Goal: Book appointment/travel/reservation

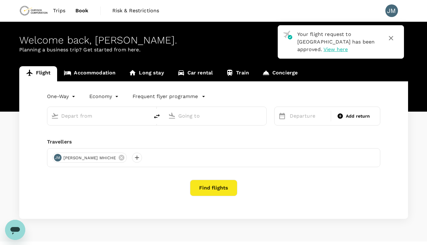
type input "roundtrip"
type input "[GEOGRAPHIC_DATA] (MWZ)"
type input "[GEOGRAPHIC_DATA], [GEOGRAPHIC_DATA] (any)"
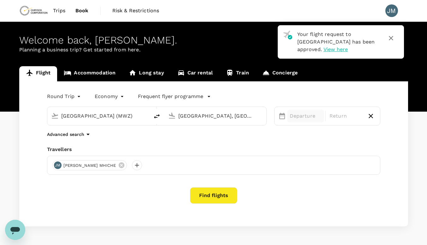
click at [307, 116] on p "Departure" at bounding box center [306, 116] width 32 height 8
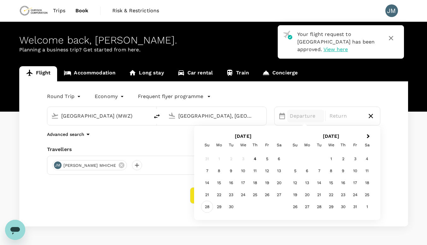
click at [210, 206] on div "28" at bounding box center [207, 207] width 12 height 12
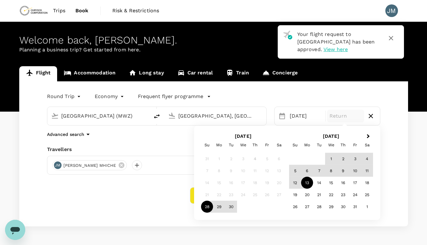
click at [308, 184] on div "13" at bounding box center [307, 183] width 12 height 12
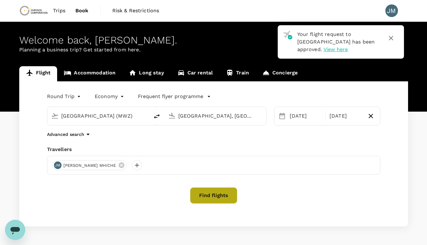
click at [212, 197] on button "Find flights" at bounding box center [213, 195] width 47 height 16
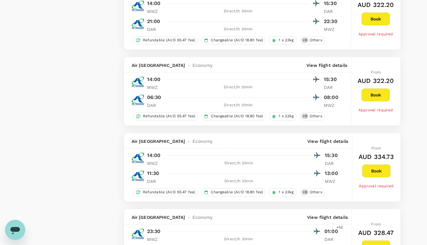
scroll to position [537, 0]
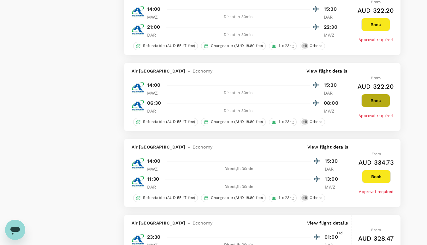
click at [377, 101] on button "Book" at bounding box center [375, 100] width 29 height 13
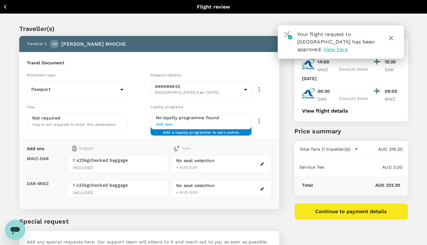
click at [391, 38] on icon "button" at bounding box center [391, 38] width 4 height 4
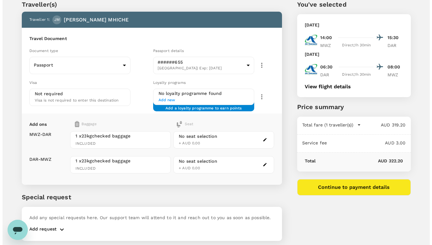
scroll to position [32, 0]
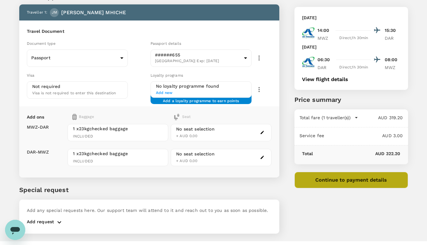
click at [352, 181] on button "Continue to payment details" at bounding box center [351, 180] width 114 height 16
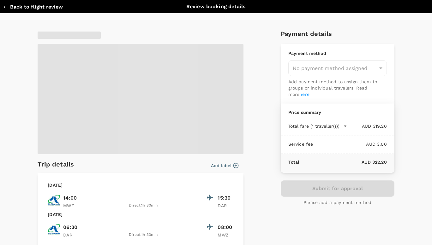
type input "9c4289b1-14a3-4119-8736-521306e5ca8f"
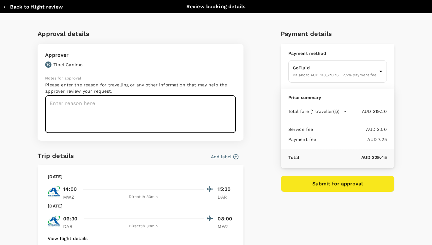
click at [78, 104] on textarea at bounding box center [140, 115] width 191 height 38
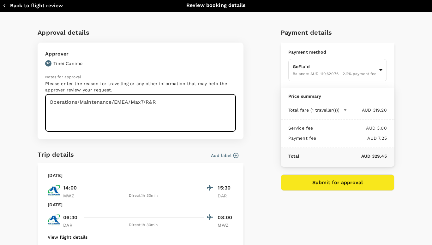
scroll to position [33, 0]
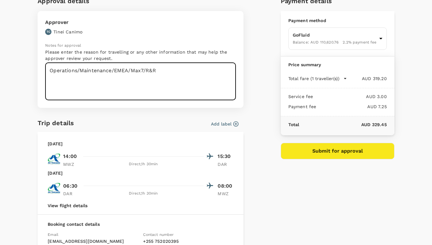
type textarea "Operations/Maintenance/EMEA/Max7/R&R"
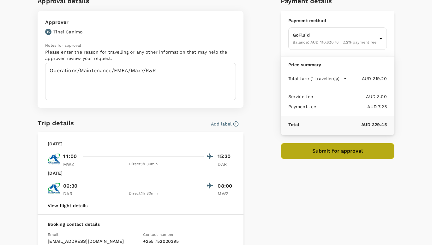
click at [334, 153] on button "Submit for approval" at bounding box center [338, 151] width 114 height 16
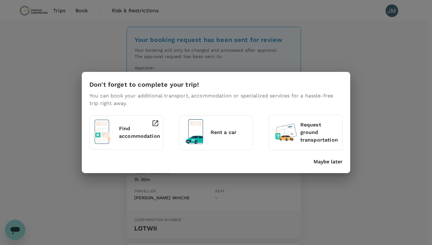
click at [327, 162] on p "Maybe later" at bounding box center [327, 162] width 29 height 8
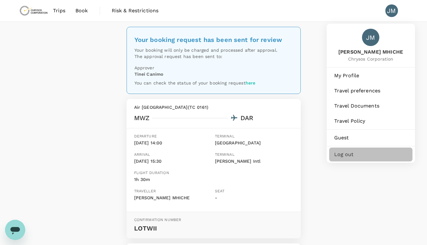
click at [345, 156] on span "Log out" at bounding box center [370, 155] width 73 height 8
